Goal: Find specific page/section: Find specific page/section

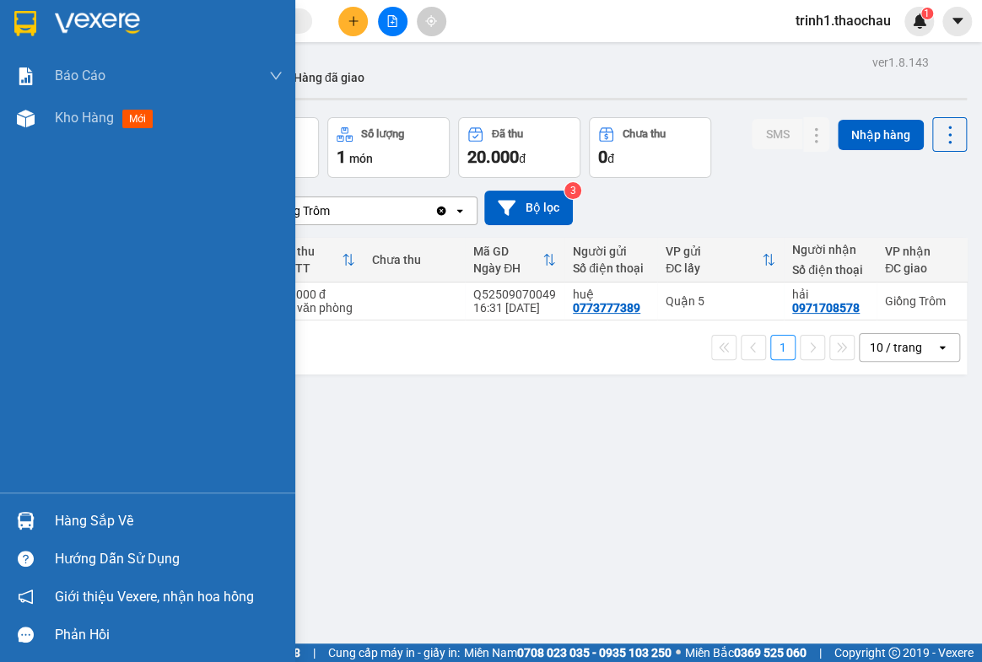
click at [112, 515] on div "Hàng sắp về" at bounding box center [169, 521] width 228 height 25
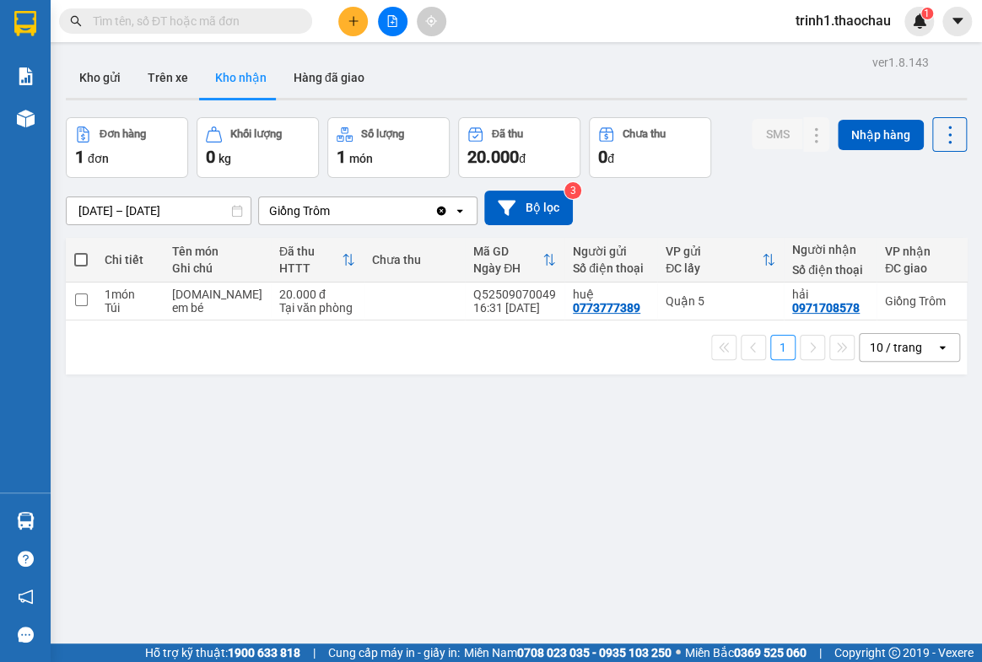
click at [821, 496] on section "Kết quả tìm kiếm ( 0 ) Bộ lọc No Data trinh1.thaochau 1 Báo cáo Báo cáo dòng ti…" at bounding box center [491, 331] width 982 height 662
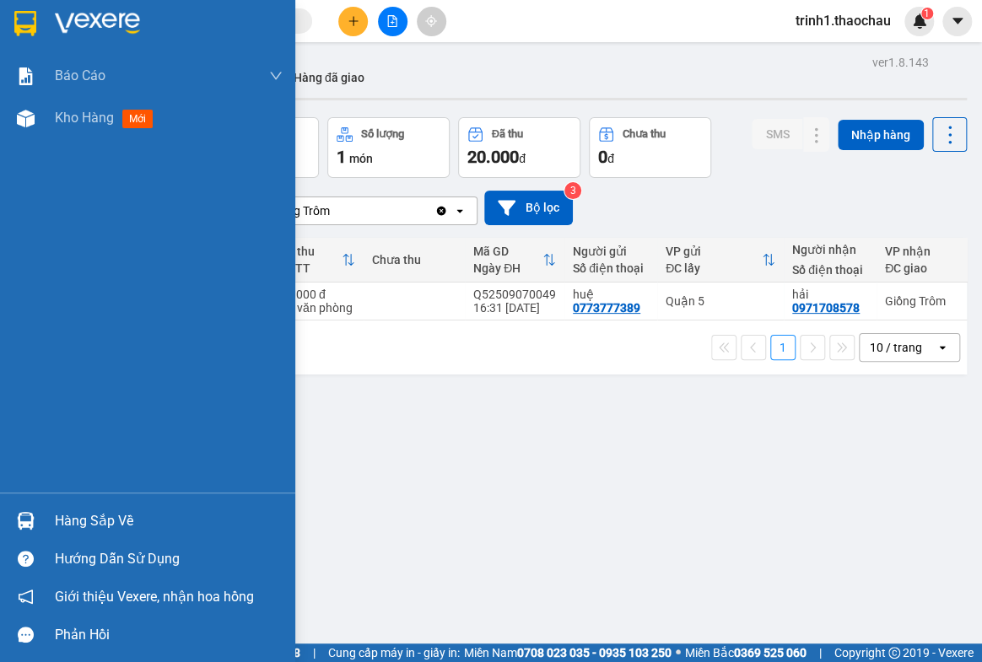
drag, startPoint x: 68, startPoint y: 515, endPoint x: 130, endPoint y: 513, distance: 61.6
click at [84, 515] on div "Hàng sắp về" at bounding box center [169, 521] width 228 height 25
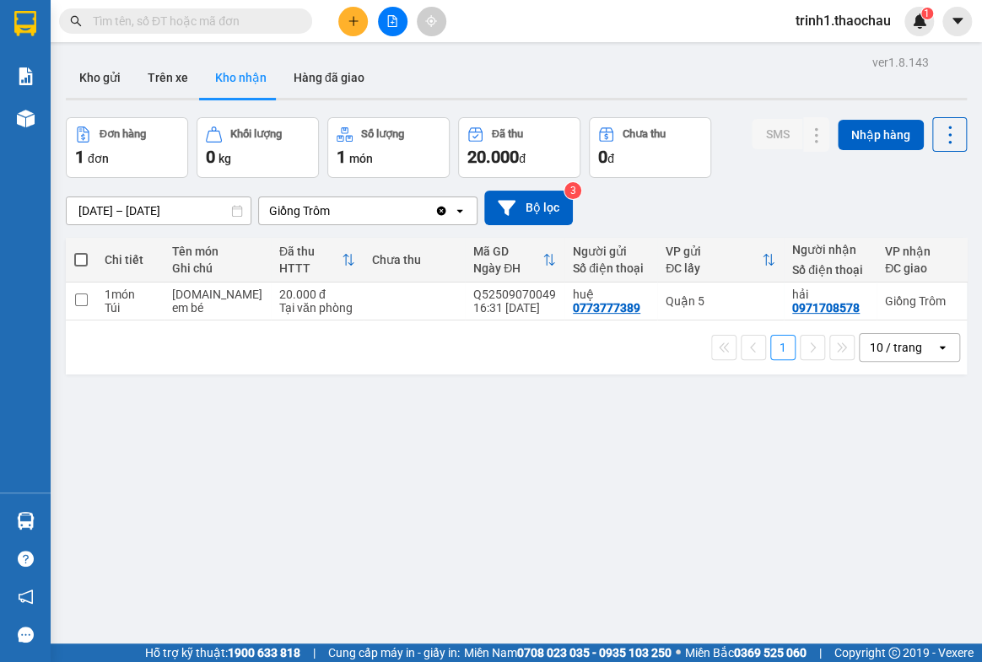
click at [823, 404] on section "Kết quả tìm kiếm ( 0 ) Bộ lọc No Data trinh1.thaochau 1 Báo cáo Báo cáo dòng ti…" at bounding box center [491, 331] width 982 height 662
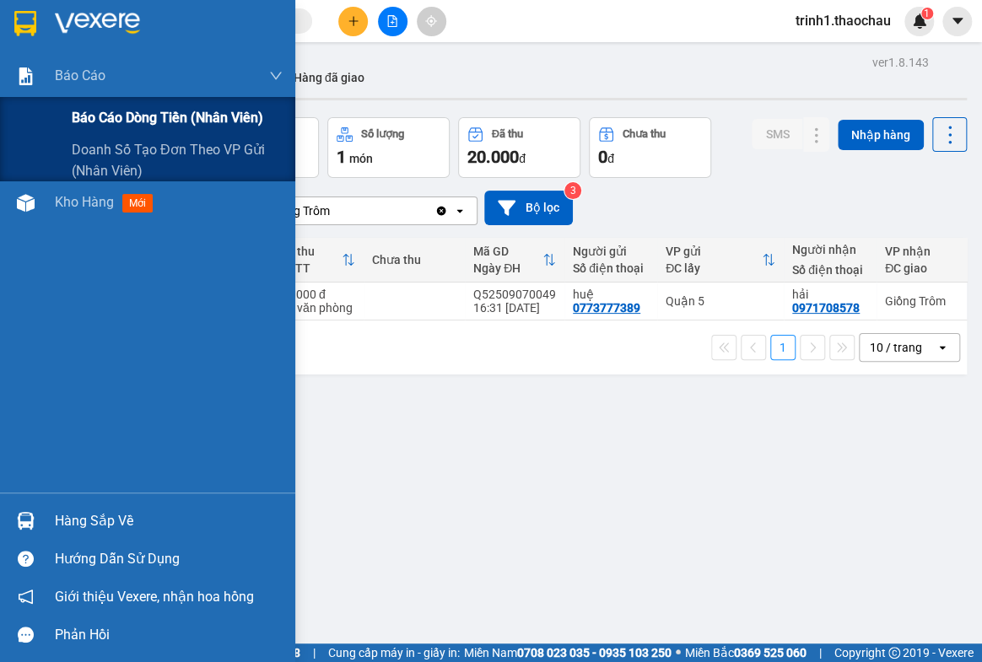
click at [116, 120] on span "Báo cáo dòng tiền (nhân viên)" at bounding box center [167, 117] width 191 height 21
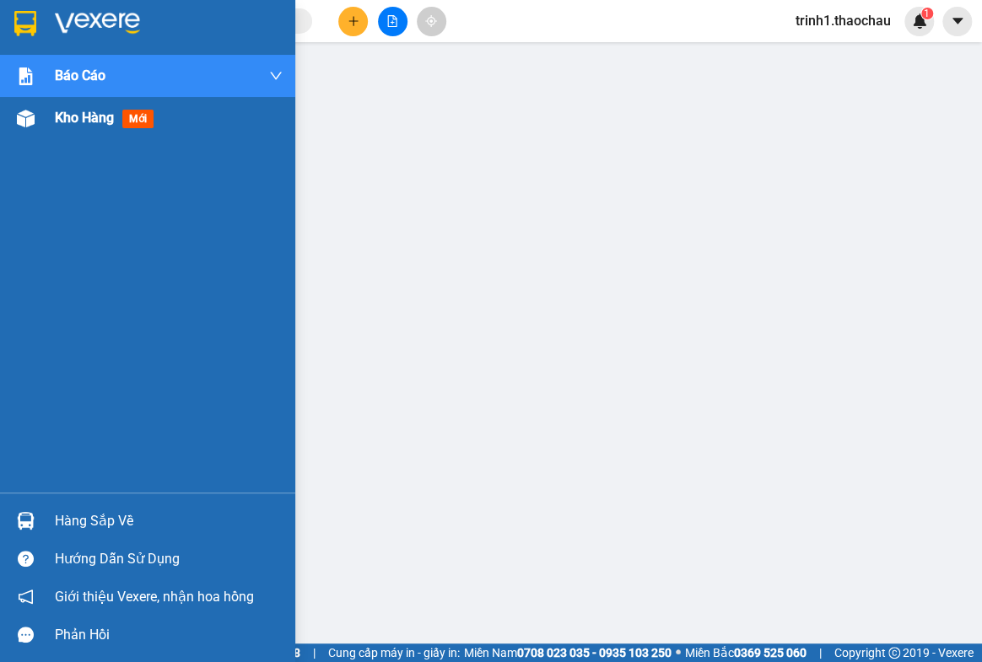
click at [68, 121] on span "Kho hàng" at bounding box center [84, 118] width 59 height 16
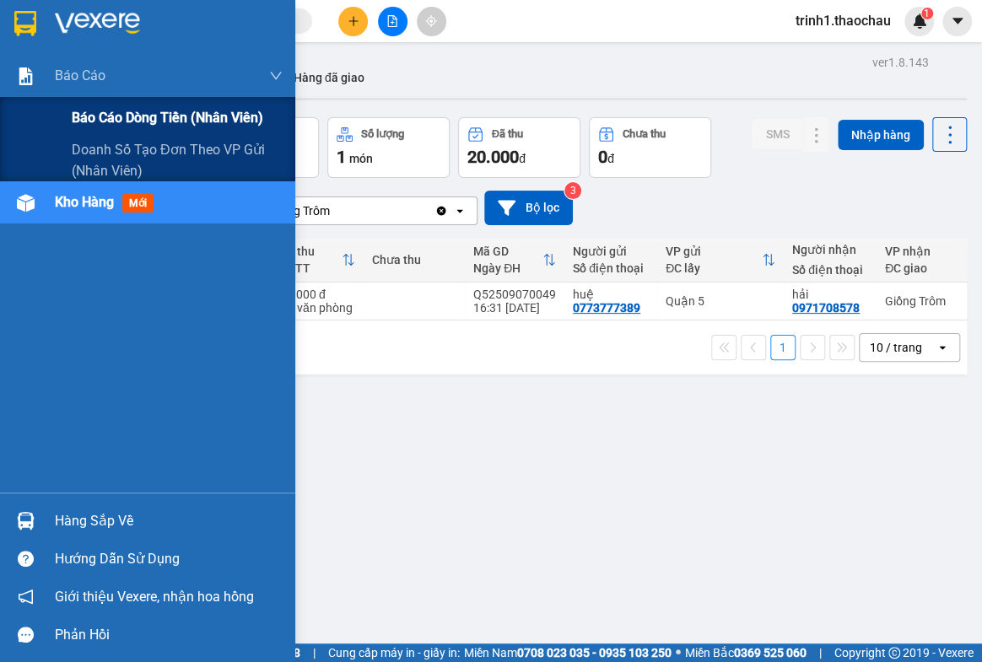
click at [96, 118] on span "Báo cáo dòng tiền (nhân viên)" at bounding box center [167, 117] width 191 height 21
